Goal: Task Accomplishment & Management: Manage account settings

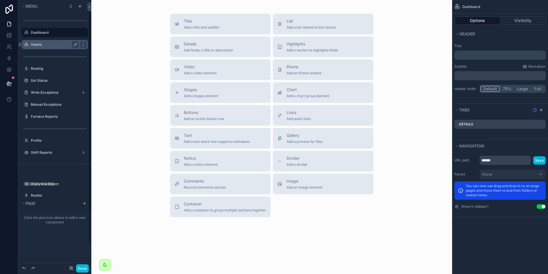
click at [54, 43] on label "Assets" at bounding box center [54, 44] width 46 height 5
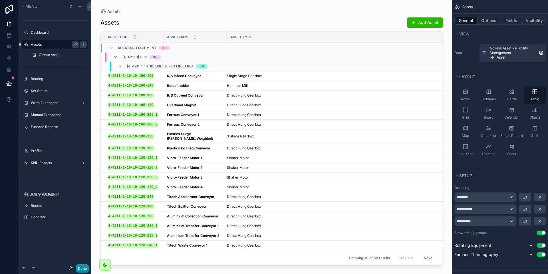
click at [84, 264] on button "Done" at bounding box center [82, 268] width 13 height 8
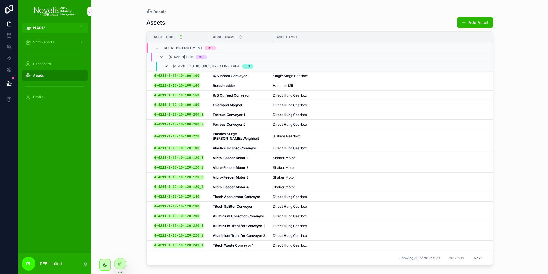
click at [165, 66] on icon "scrollable content" at bounding box center [166, 66] width 5 height 5
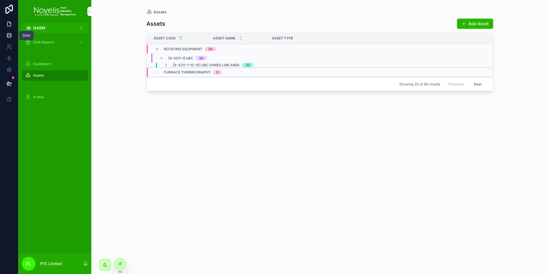
click at [5, 31] on link at bounding box center [9, 35] width 18 height 11
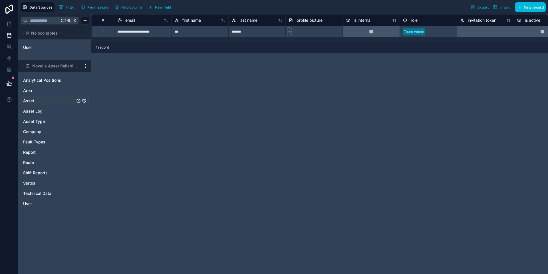
click at [37, 102] on link "Asset" at bounding box center [49, 101] width 52 height 6
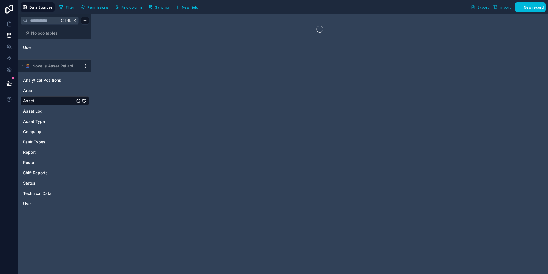
click at [165, 7] on span "Syncing" at bounding box center [162, 7] width 14 height 4
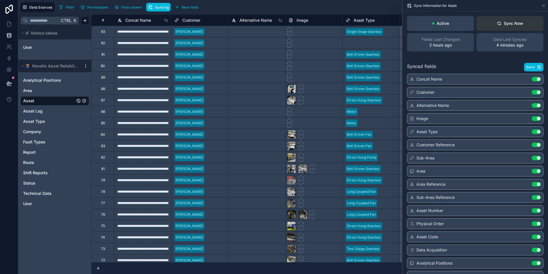
click at [519, 26] on div "Sync Now" at bounding box center [510, 24] width 26 height 6
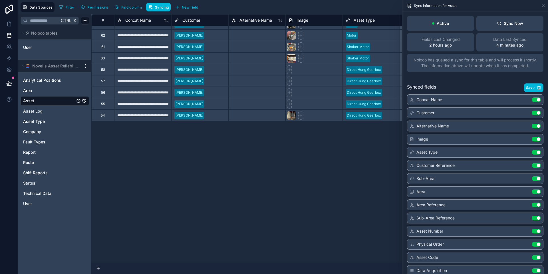
scroll to position [139, 0]
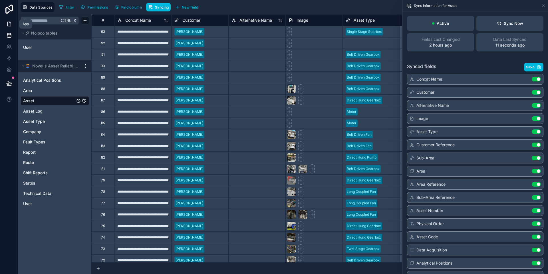
click at [10, 24] on icon at bounding box center [9, 24] width 6 height 6
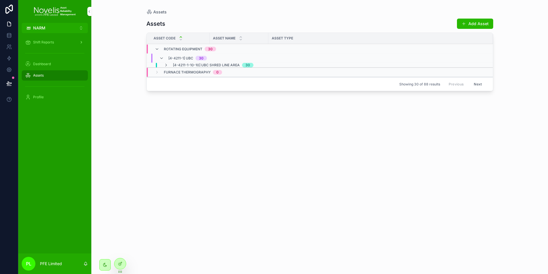
click at [39, 45] on div "Shift Reports" at bounding box center [54, 42] width 59 height 9
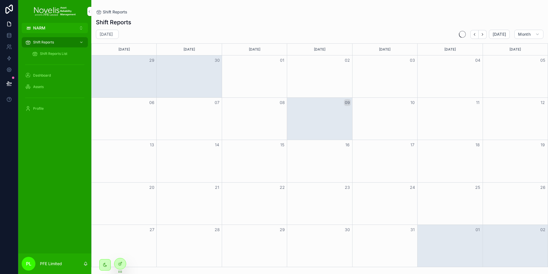
click at [46, 29] on button "NARM Alt 1" at bounding box center [55, 28] width 66 height 10
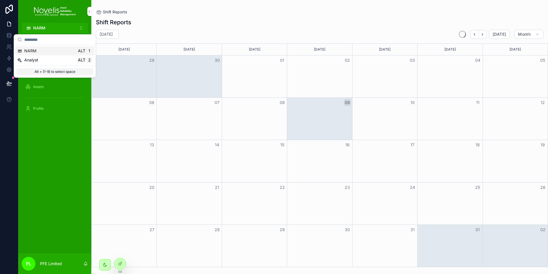
click at [35, 51] on span "NARM" at bounding box center [30, 51] width 12 height 6
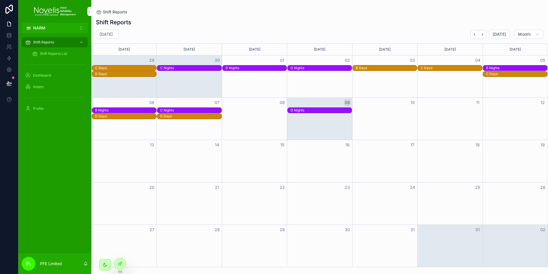
click at [52, 28] on button "NARM Alt 1" at bounding box center [55, 28] width 66 height 10
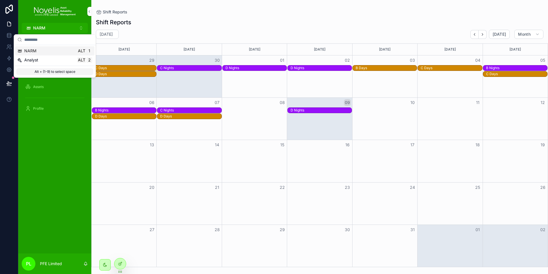
click at [52, 28] on button "NARM Alt 1" at bounding box center [55, 28] width 66 height 10
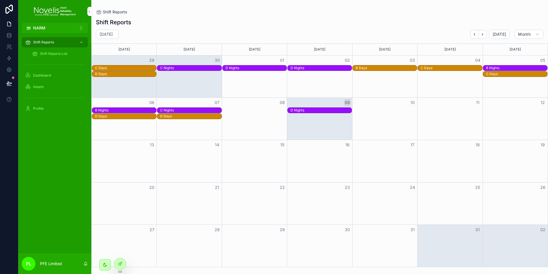
click at [38, 87] on span "Assets" at bounding box center [38, 86] width 11 height 5
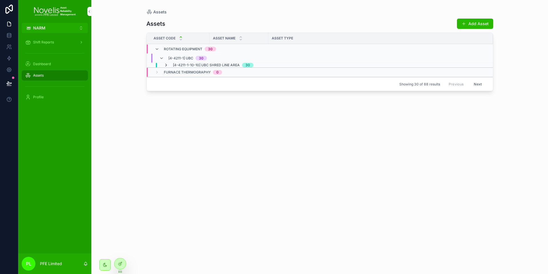
click at [165, 64] on icon "scrollable content" at bounding box center [166, 65] width 5 height 5
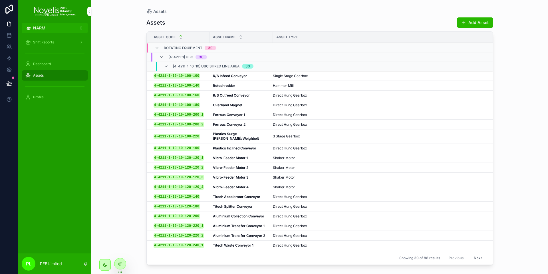
click at [125, 104] on div "Assets Assets Add Asset Asset Code Asset Name Asset Type Rotating Equipment 30 …" at bounding box center [319, 137] width 456 height 274
click at [121, 262] on icon at bounding box center [121, 262] width 1 height 1
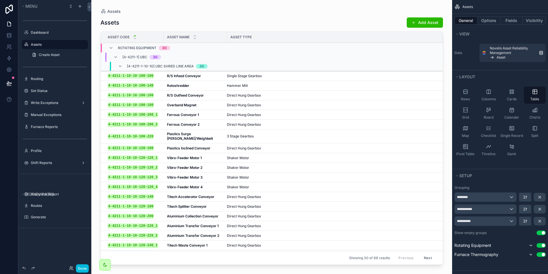
click at [272, 25] on div "scrollable content" at bounding box center [271, 133] width 361 height 267
click at [509, 20] on button "Fields" at bounding box center [511, 21] width 23 height 8
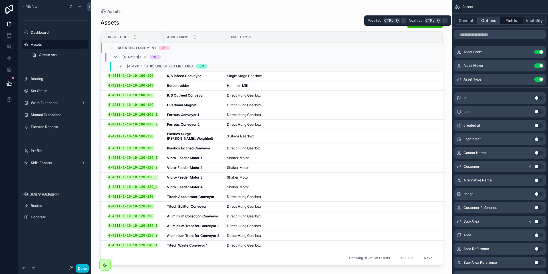
click at [481, 19] on button "Options" at bounding box center [488, 21] width 23 height 8
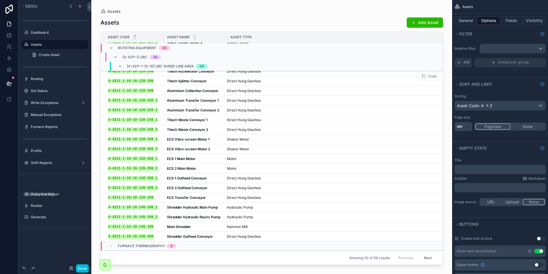
scroll to position [136, 0]
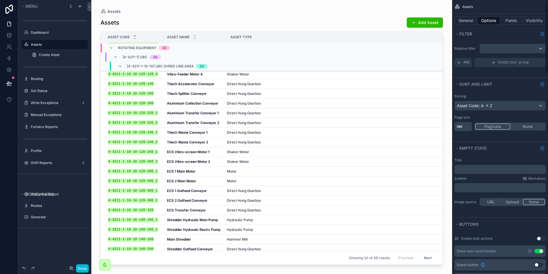
click at [452, 21] on div "General Options Fields Visibility" at bounding box center [500, 21] width 96 height 14
click at [461, 20] on button "General" at bounding box center [465, 21] width 23 height 8
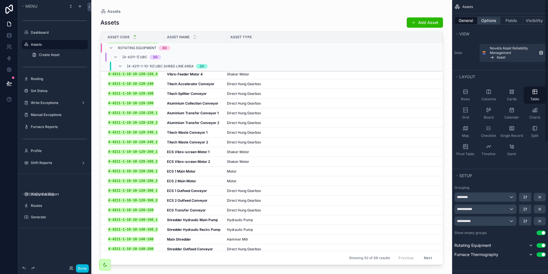
click at [497, 21] on button "Options" at bounding box center [488, 21] width 23 height 8
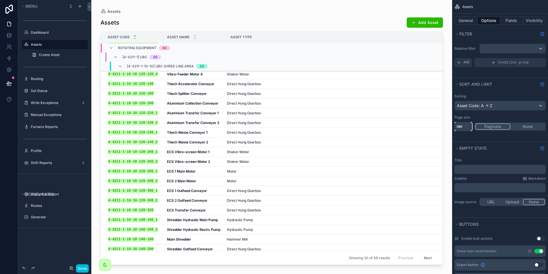
drag, startPoint x: 463, startPoint y: 127, endPoint x: 445, endPoint y: 126, distance: 18.6
click at [445, 126] on div "NARM Alt 1 Dashboard Assets Routing Set Status 17 Write Exceptions 1 Manual Exc…" at bounding box center [319, 137] width 456 height 274
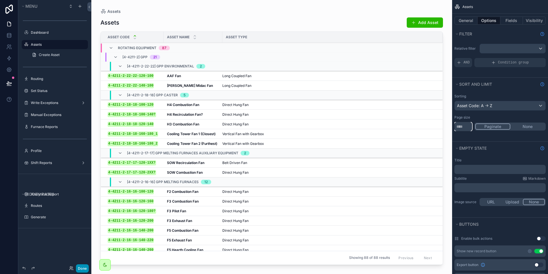
type input "***"
click at [84, 268] on button "Done" at bounding box center [82, 268] width 13 height 8
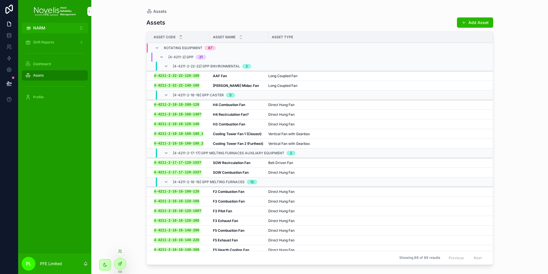
click at [122, 264] on div at bounding box center [119, 263] width 11 height 11
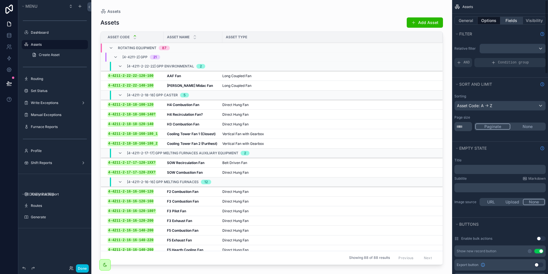
click at [513, 23] on button "Fields" at bounding box center [511, 21] width 23 height 8
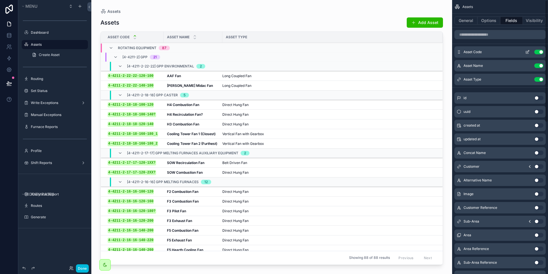
click at [527, 51] on icon "scrollable content" at bounding box center [527, 52] width 5 height 5
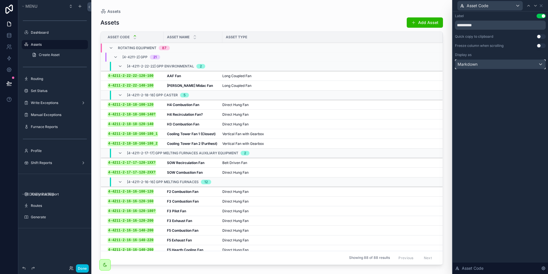
click at [500, 66] on div "Markdown" at bounding box center [500, 64] width 90 height 9
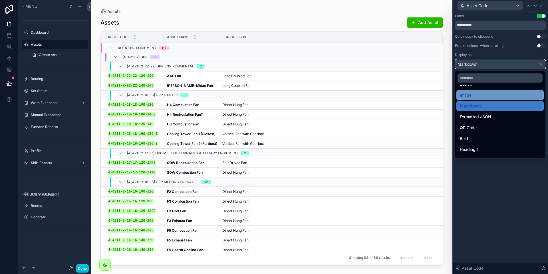
scroll to position [62, 0]
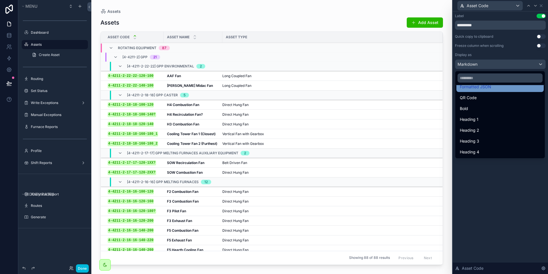
click at [491, 88] on span "Formatted JSON" at bounding box center [475, 86] width 31 height 7
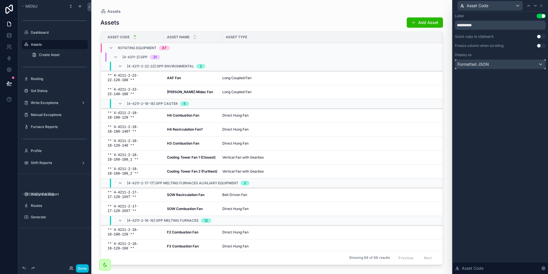
click at [499, 65] on div "Formatted JSON" at bounding box center [500, 64] width 90 height 9
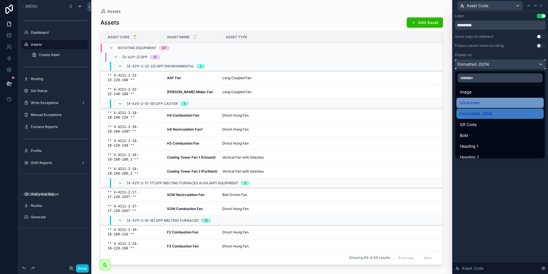
scroll to position [29, 0]
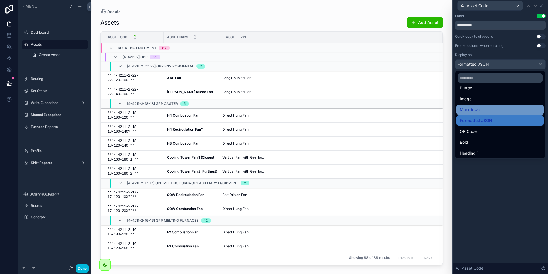
click at [485, 108] on div "Markdown" at bounding box center [500, 109] width 80 height 7
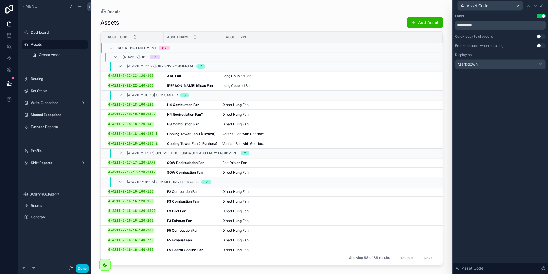
click at [541, 6] on icon at bounding box center [541, 5] width 5 height 5
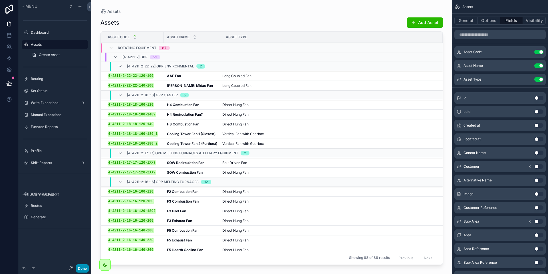
click at [77, 267] on button "Done" at bounding box center [82, 268] width 13 height 8
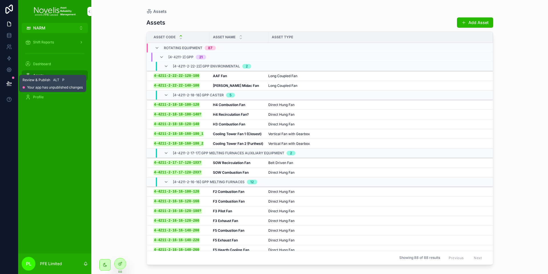
click at [6, 87] on button at bounding box center [9, 83] width 13 height 16
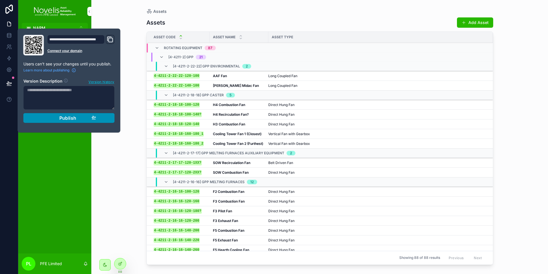
click at [50, 116] on div "Publish" at bounding box center [69, 118] width 54 height 6
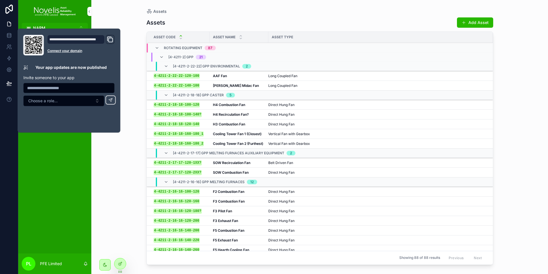
click at [57, 169] on div "Shift Reports Dashboard Assets Profile" at bounding box center [54, 143] width 73 height 220
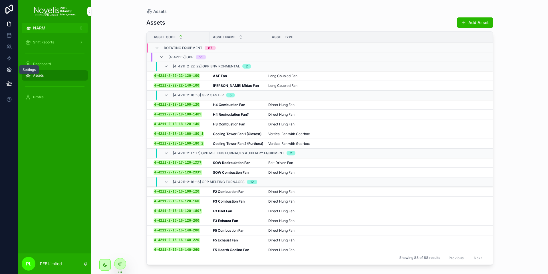
click at [8, 72] on icon at bounding box center [9, 70] width 6 height 6
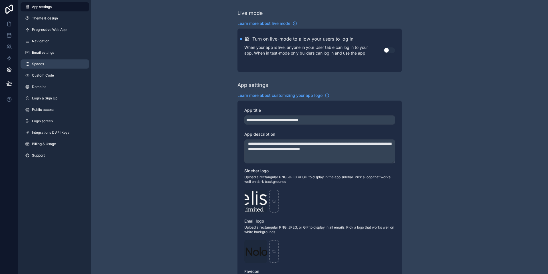
click at [50, 62] on link "Spaces" at bounding box center [55, 63] width 68 height 9
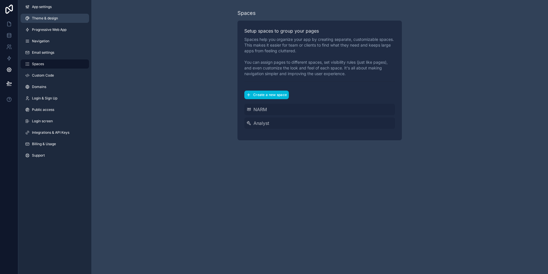
click at [68, 18] on link "Theme & design" at bounding box center [55, 18] width 68 height 9
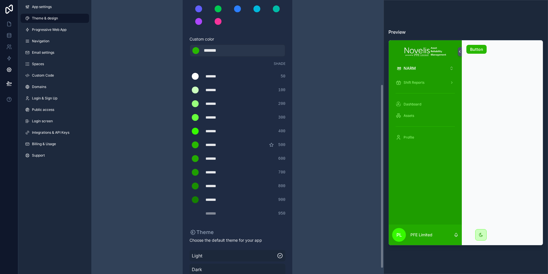
scroll to position [134, 0]
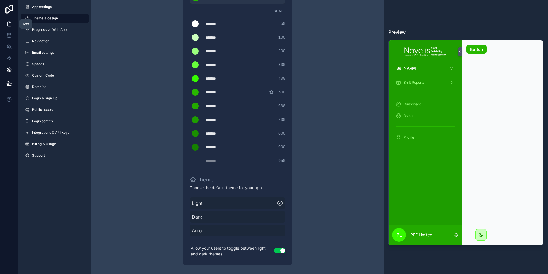
click at [7, 19] on link at bounding box center [9, 23] width 18 height 11
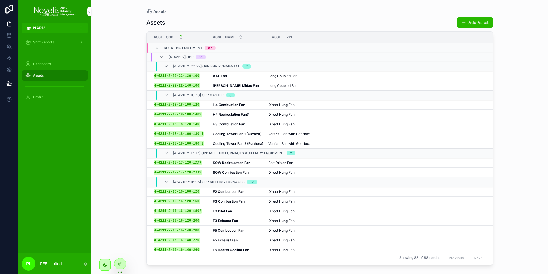
click at [61, 42] on div "Shift Reports" at bounding box center [54, 42] width 59 height 9
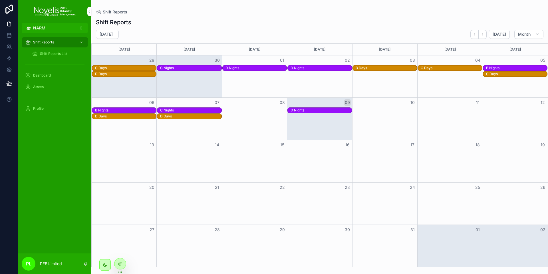
click at [193, 117] on div "D Days" at bounding box center [190, 116] width 61 height 5
